Goal: Obtain resource: Obtain resource

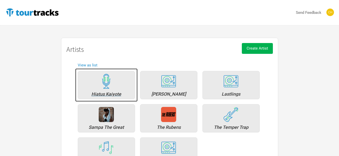
click at [120, 87] on div "Hiatus Kaiyote" at bounding box center [106, 85] width 57 height 28
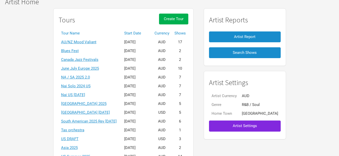
scroll to position [35, 0]
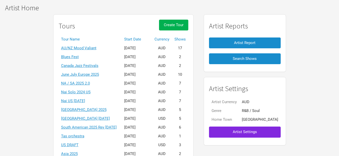
click at [147, 38] on th "Start Date" at bounding box center [137, 39] width 30 height 9
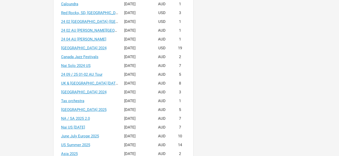
scroll to position [232, 0]
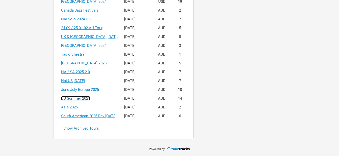
drag, startPoint x: 86, startPoint y: 97, endPoint x: 94, endPoint y: 100, distance: 8.7
click at [86, 97] on link "US Summer 2025" at bounding box center [75, 98] width 29 height 5
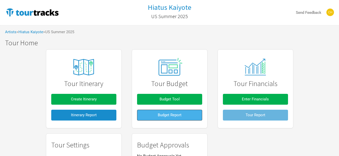
click at [174, 116] on span "Budget Report" at bounding box center [170, 115] width 24 height 5
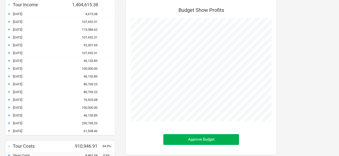
scroll to position [47, 0]
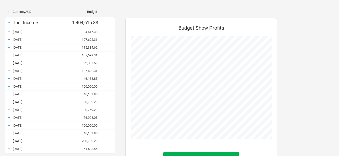
click at [17, 32] on div "[DATE]" at bounding box center [42, 32] width 59 height 4
click at [14, 31] on div "[DATE]" at bounding box center [42, 32] width 59 height 4
click at [9, 30] on div "+" at bounding box center [9, 31] width 8 height 5
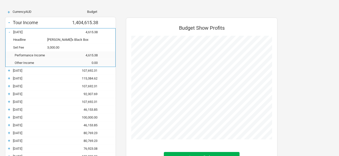
click at [9, 30] on div "-" at bounding box center [10, 32] width 8 height 5
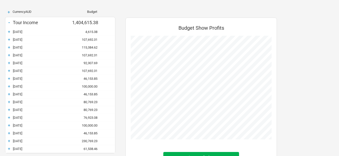
scroll to position [252111, 252214]
click at [10, 21] on div "-" at bounding box center [9, 22] width 8 height 7
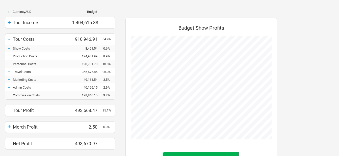
click at [7, 20] on div "+" at bounding box center [9, 22] width 8 height 7
